Goal: Task Accomplishment & Management: Use online tool/utility

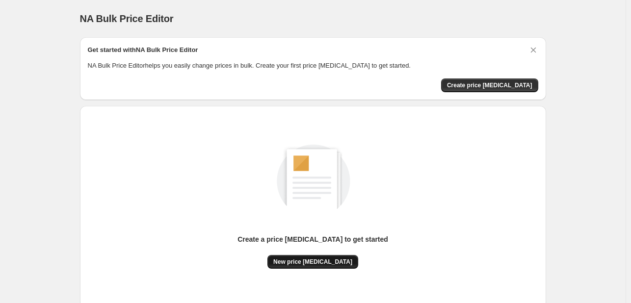
click at [312, 261] on span "New price [MEDICAL_DATA]" at bounding box center [312, 262] width 79 height 8
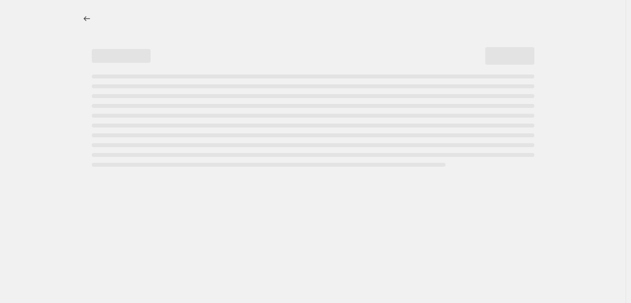
select select "percentage"
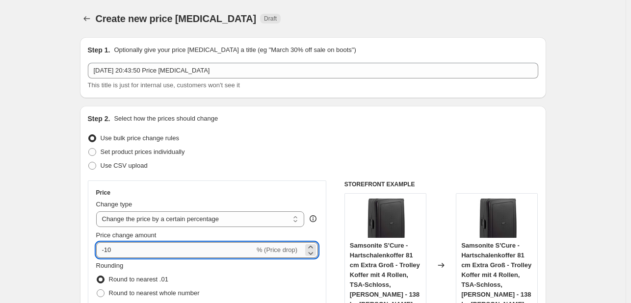
click at [179, 250] on input "-10" at bounding box center [175, 250] width 158 height 16
type input "-1"
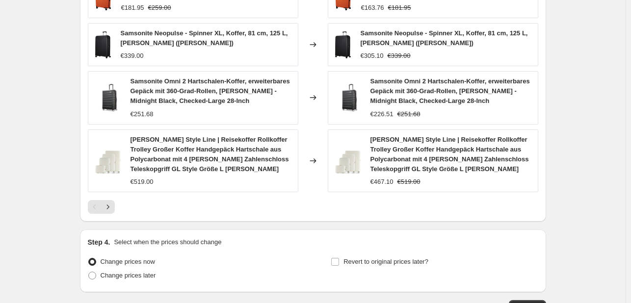
scroll to position [732, 0]
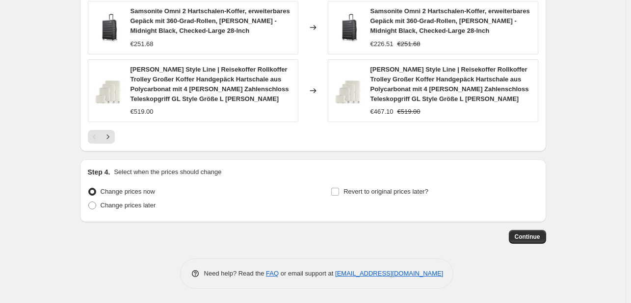
type input "-30"
click at [532, 233] on span "Continue" at bounding box center [527, 237] width 26 height 8
click at [521, 231] on button "Continue" at bounding box center [527, 237] width 37 height 14
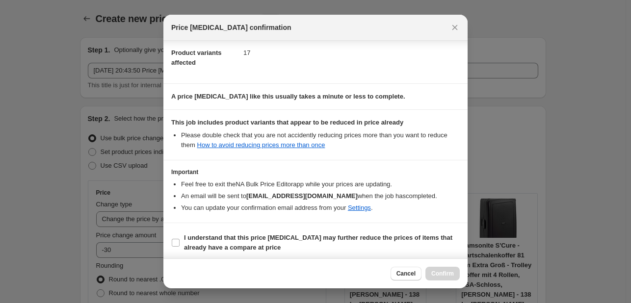
scroll to position [109, 0]
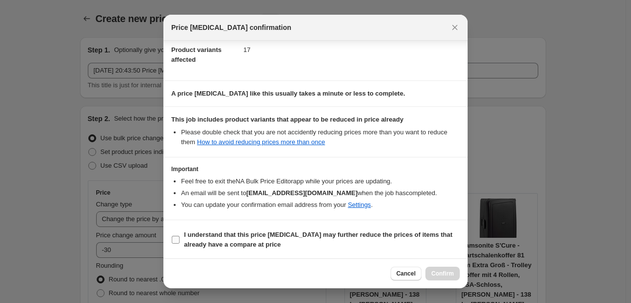
click at [281, 230] on span "I understand that this price [MEDICAL_DATA] may further reduce the prices of it…" at bounding box center [322, 240] width 276 height 20
click at [179, 236] on input "I understand that this price [MEDICAL_DATA] may further reduce the prices of it…" at bounding box center [176, 240] width 8 height 8
checkbox input "true"
click at [429, 270] on button "Confirm" at bounding box center [442, 274] width 34 height 14
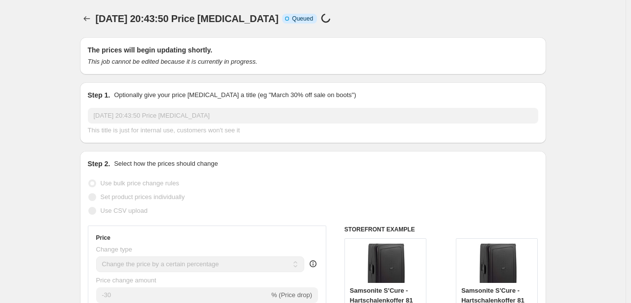
scroll to position [732, 0]
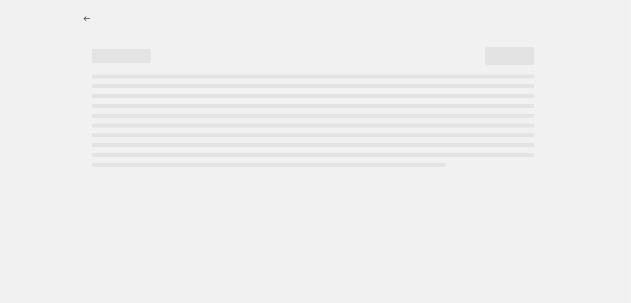
select select "percentage"
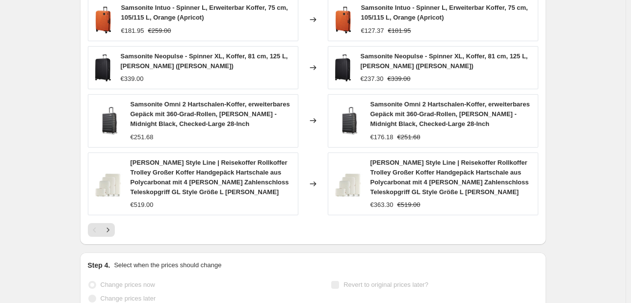
scroll to position [0, 0]
